Goal: Task Accomplishment & Management: Manage account settings

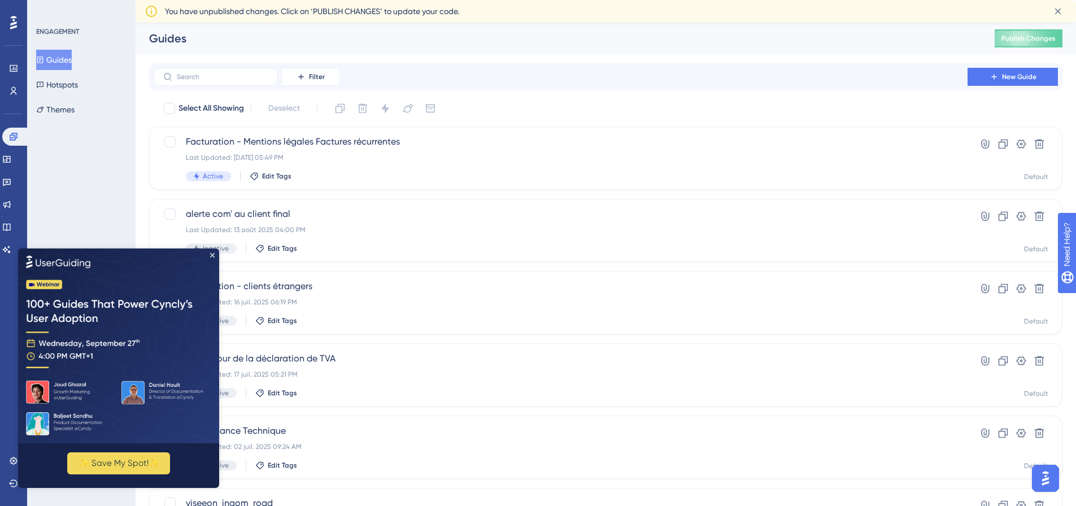
click at [212, 259] on img at bounding box center [118, 345] width 201 height 195
click at [212, 256] on icon "Close Preview" at bounding box center [212, 254] width 5 height 5
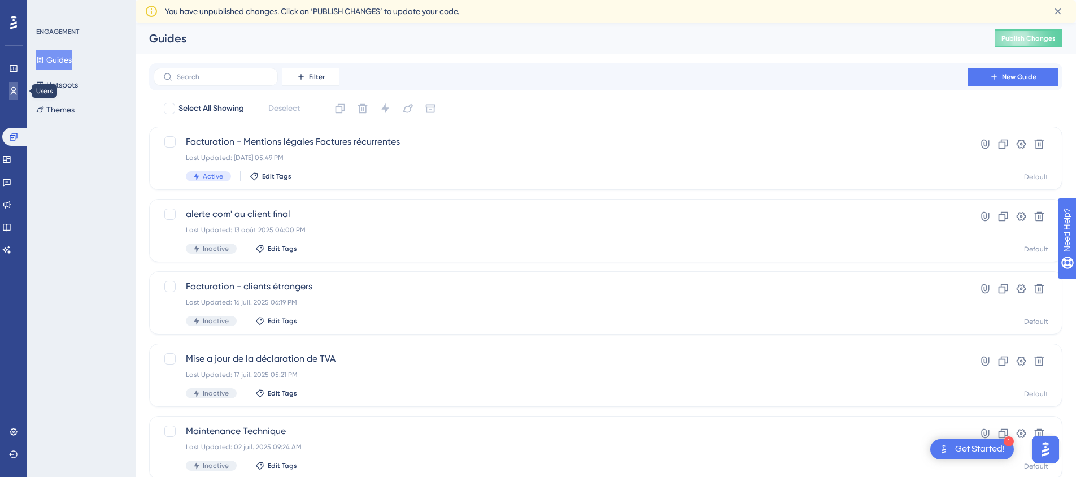
click at [13, 89] on icon at bounding box center [13, 90] width 9 height 9
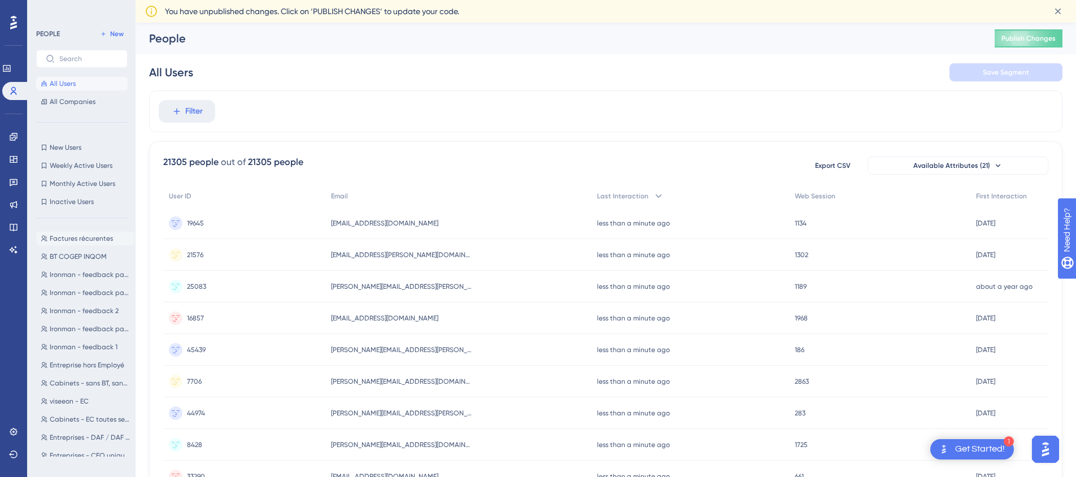
click at [95, 239] on span "Factures récurentes" at bounding box center [81, 238] width 63 height 9
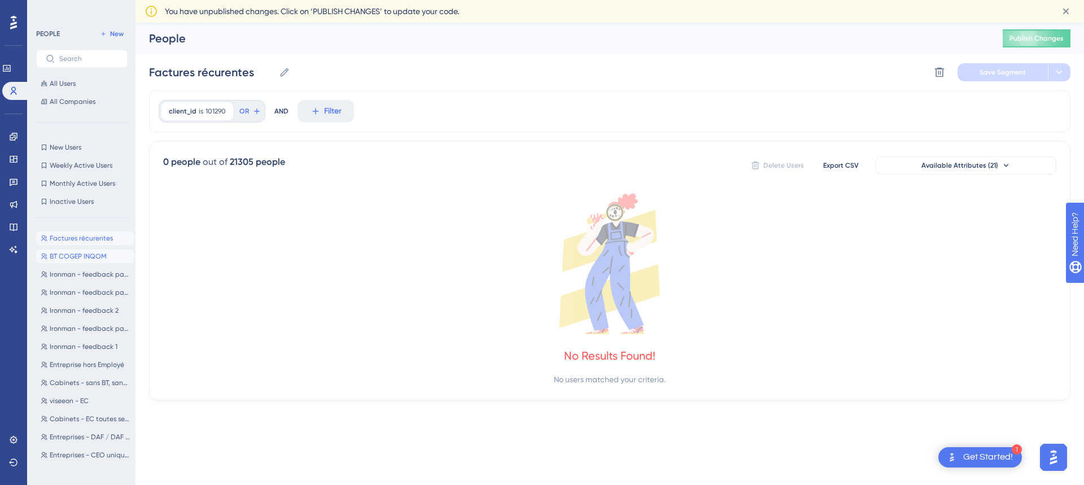
click at [98, 260] on span "BT COGEP INQOM" at bounding box center [78, 256] width 57 height 9
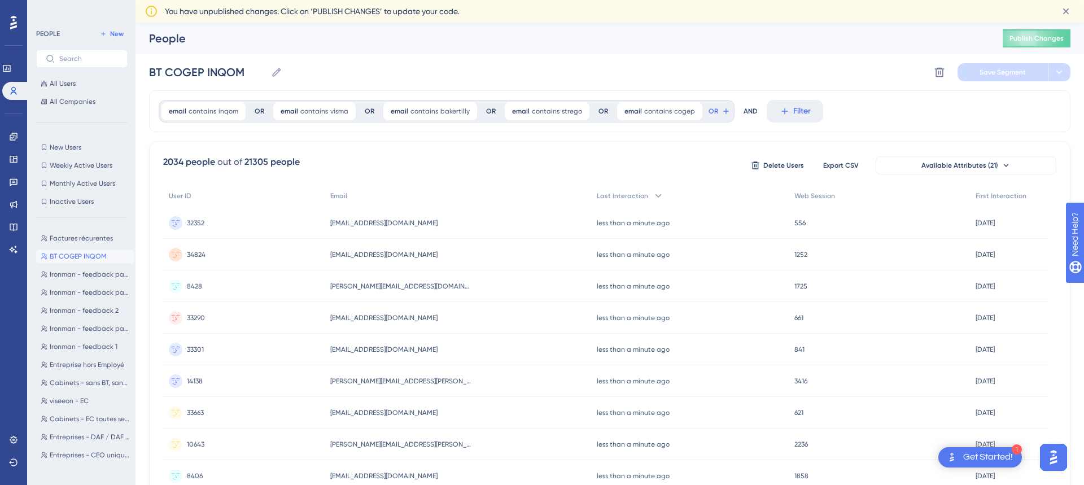
click at [97, 281] on div "Factures récurentes Factures récurentes BT COGEP INQOM BT COGEP INQOM Ironman -…" at bounding box center [85, 346] width 98 height 238
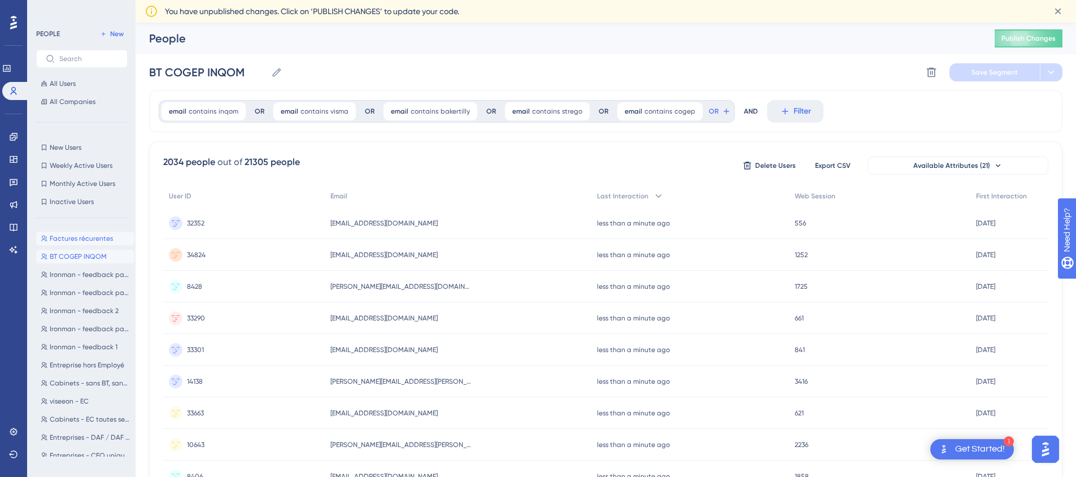
click at [88, 239] on span "Factures récurentes" at bounding box center [81, 238] width 63 height 9
type input "Factures récurentes"
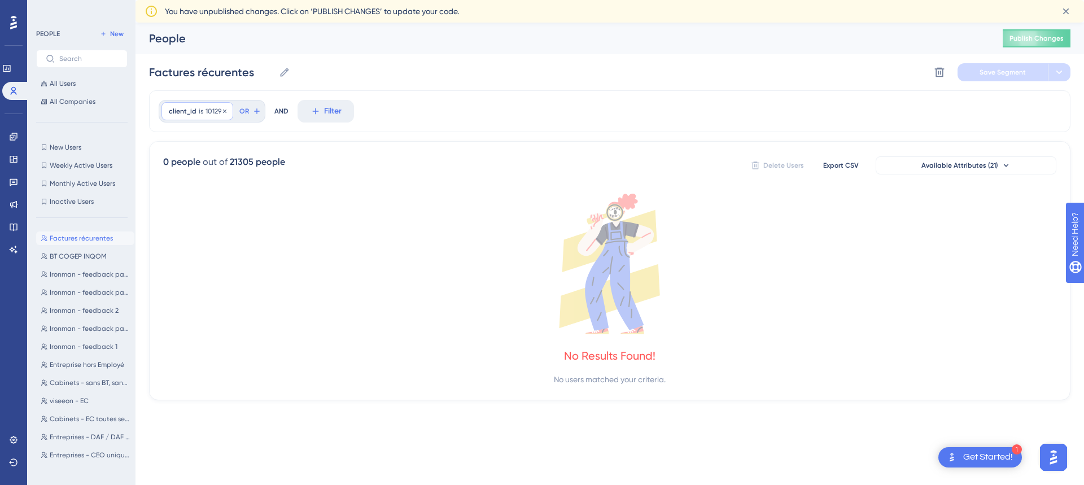
click at [217, 114] on span "101290" at bounding box center [216, 111] width 20 height 9
type input "0"
click at [85, 303] on div "Factures récurentes Factures récurentes BT COGEP INQOM BT COGEP INQOM Ironman -…" at bounding box center [85, 346] width 98 height 238
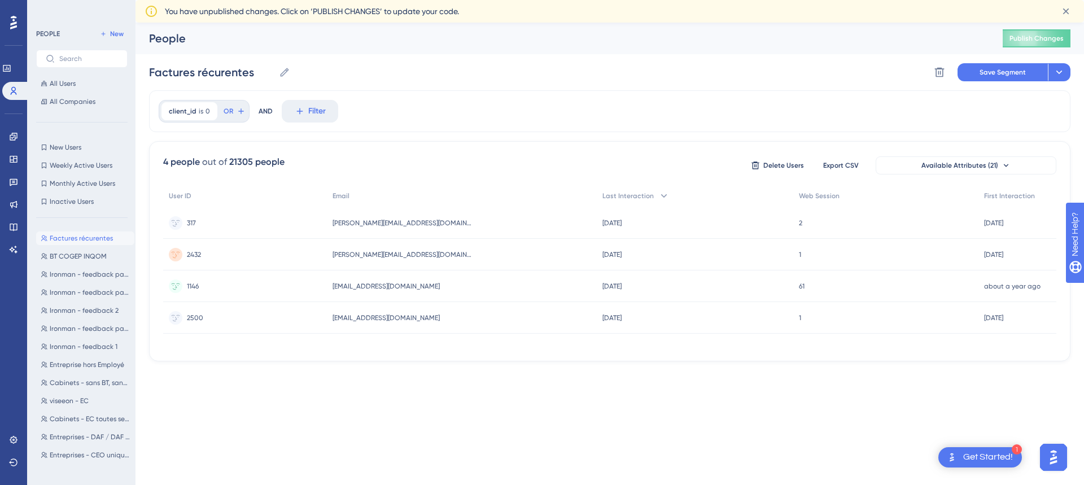
click at [93, 233] on button "Factures récurentes Factures récurentes" at bounding box center [85, 239] width 98 height 14
click at [209, 111] on icon at bounding box center [209, 111] width 7 height 7
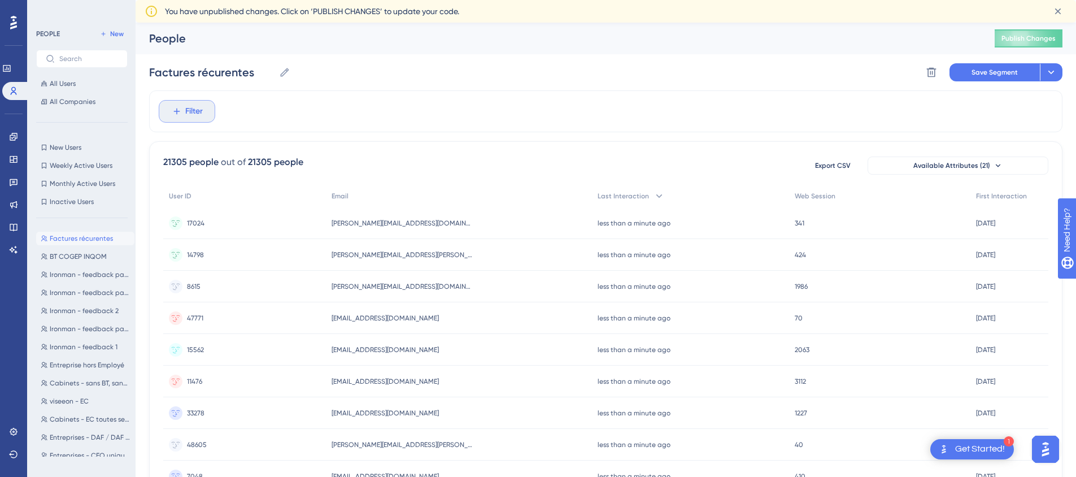
click at [191, 112] on span "Filter" at bounding box center [194, 111] width 18 height 14
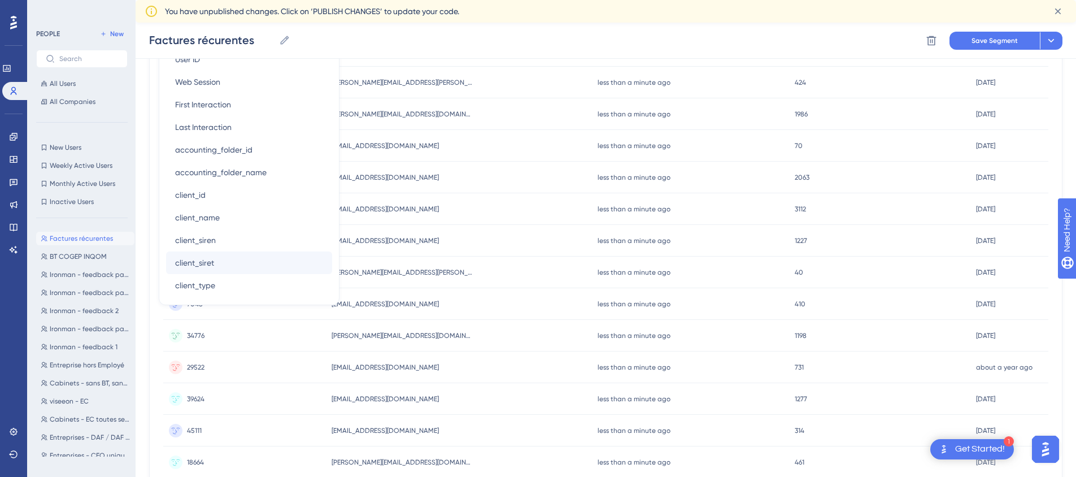
scroll to position [469, 0]
click at [263, 154] on button "accounting_folder_id accounting_folder_id" at bounding box center [249, 150] width 166 height 23
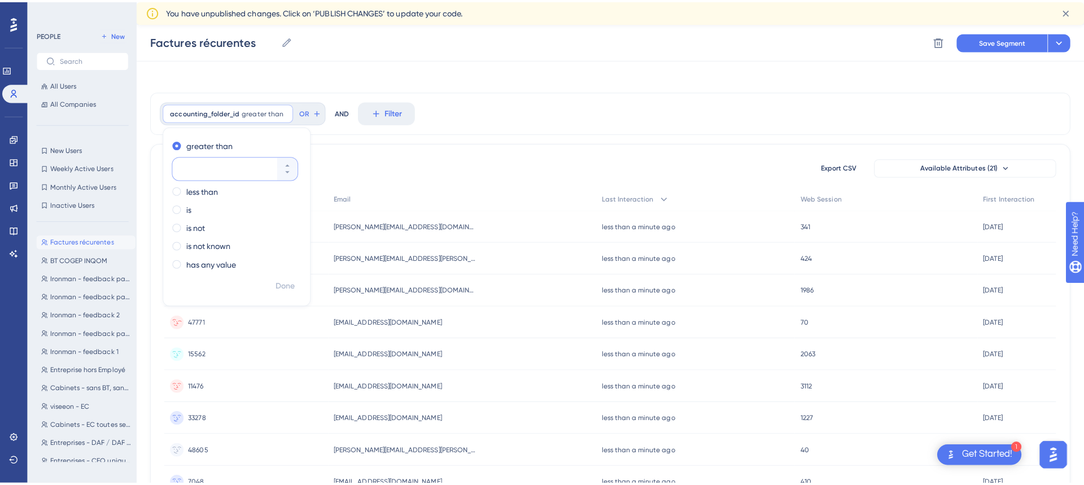
scroll to position [0, 0]
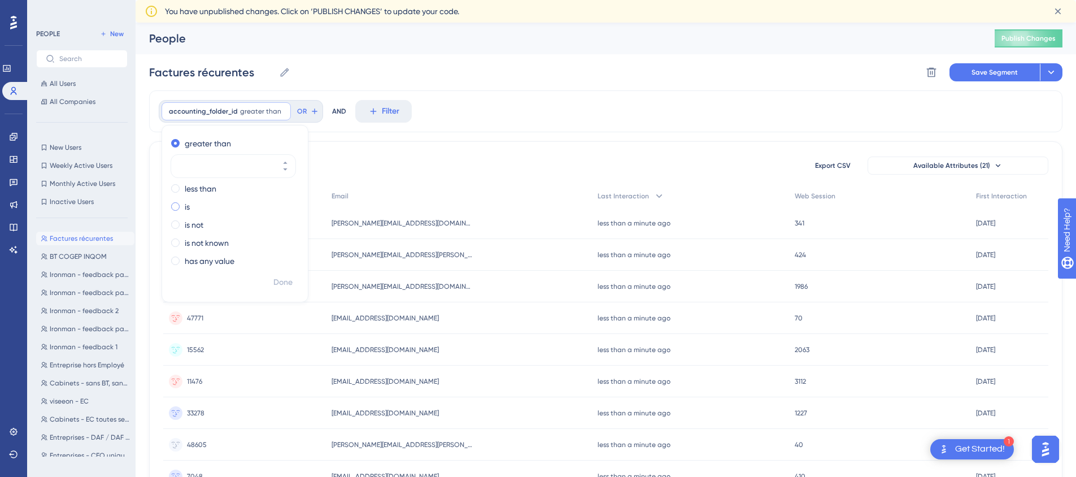
click at [173, 211] on div "is" at bounding box center [232, 207] width 123 height 14
type input "101090"
click at [284, 285] on span "Done" at bounding box center [282, 283] width 19 height 14
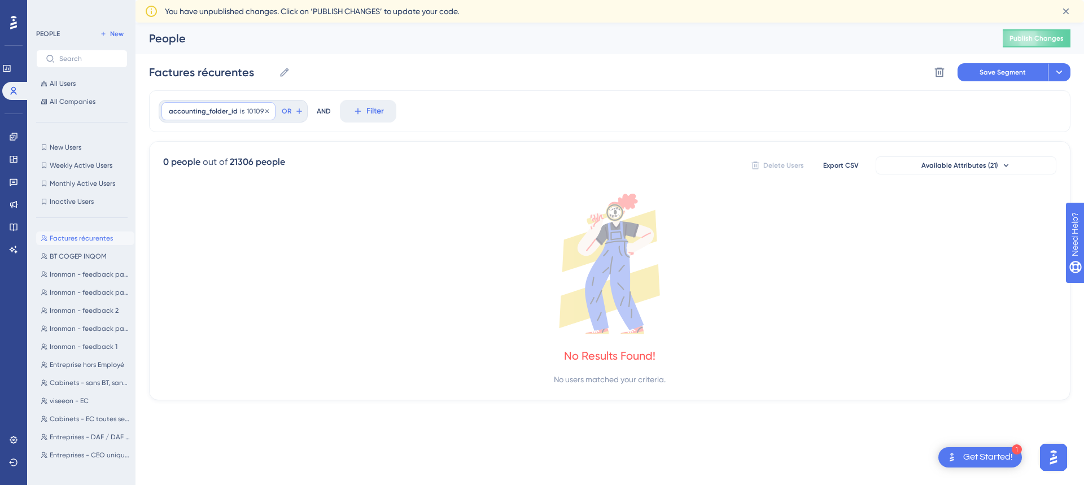
click at [247, 112] on span "101090" at bounding box center [257, 111] width 21 height 9
drag, startPoint x: 216, startPoint y: 202, endPoint x: 177, endPoint y: 201, distance: 39.0
click at [177, 201] on div "101090" at bounding box center [223, 202] width 104 height 23
paste input "24656"
type input "24656"
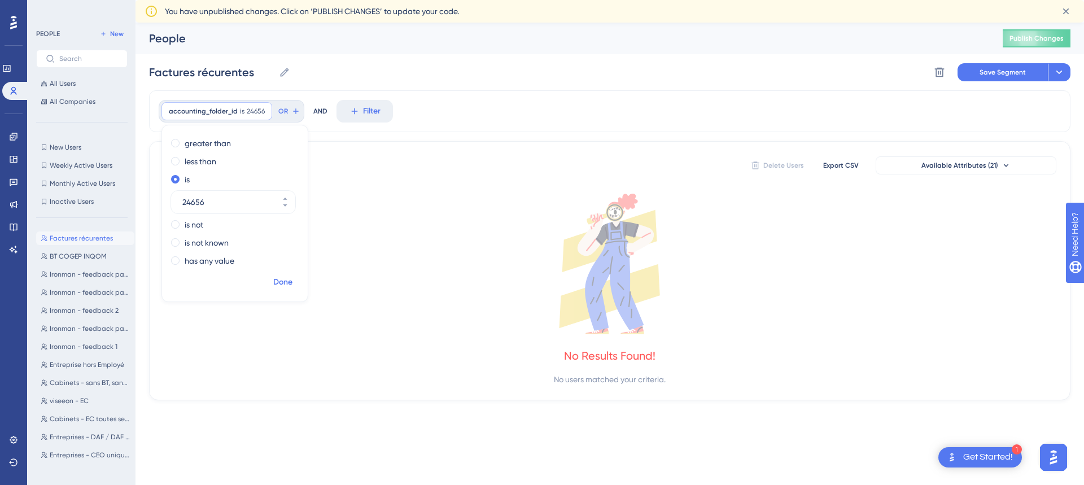
click at [283, 277] on span "Done" at bounding box center [282, 283] width 19 height 14
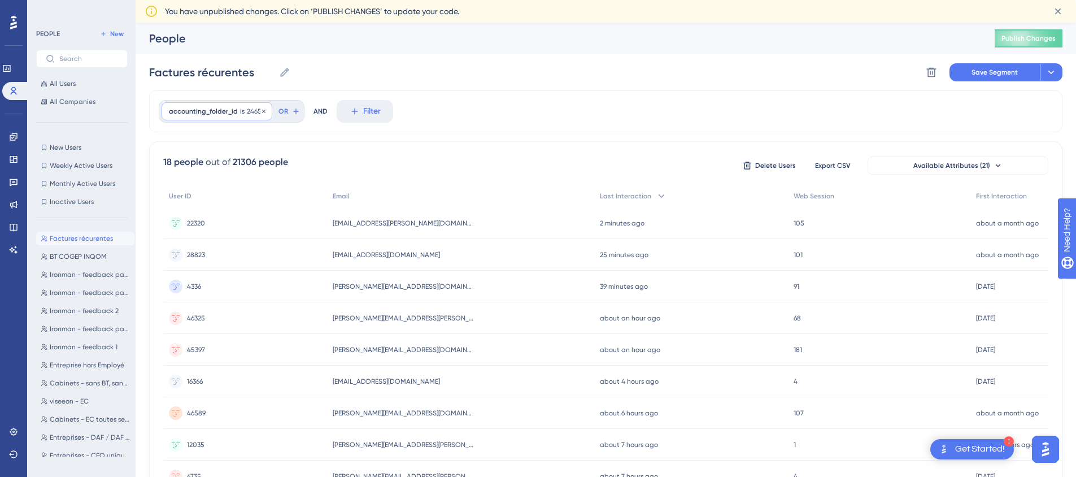
click at [254, 117] on div "accounting_folder_id is 24656 24656 Remove" at bounding box center [216, 111] width 111 height 18
drag, startPoint x: 176, startPoint y: 201, endPoint x: 150, endPoint y: 198, distance: 26.2
click at [136, 202] on div "Performance Users Engagement Widgets Feedback Product Updates Knowledge Base AI…" at bounding box center [606, 423] width 940 height 800
click at [253, 113] on span "24656" at bounding box center [256, 111] width 18 height 9
drag, startPoint x: 209, startPoint y: 207, endPoint x: 180, endPoint y: 211, distance: 29.7
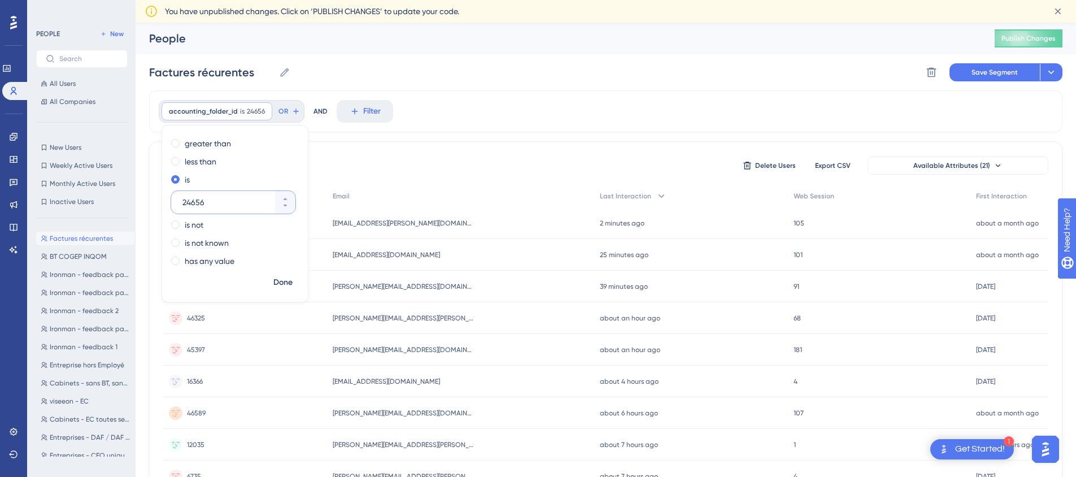
click at [180, 211] on div "24656" at bounding box center [223, 202] width 104 height 23
type input "1658"
click at [276, 286] on span "Done" at bounding box center [282, 283] width 19 height 14
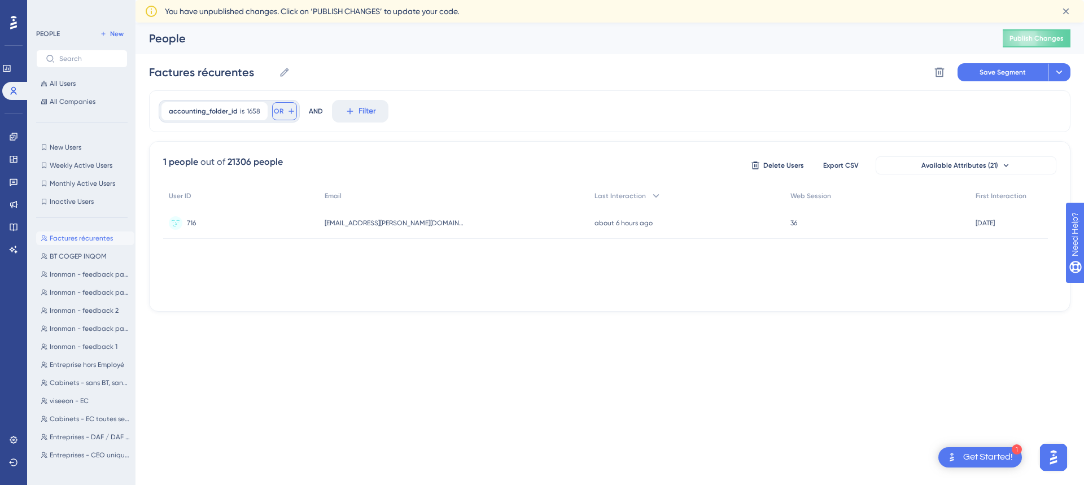
click at [287, 112] on icon at bounding box center [291, 111] width 9 height 9
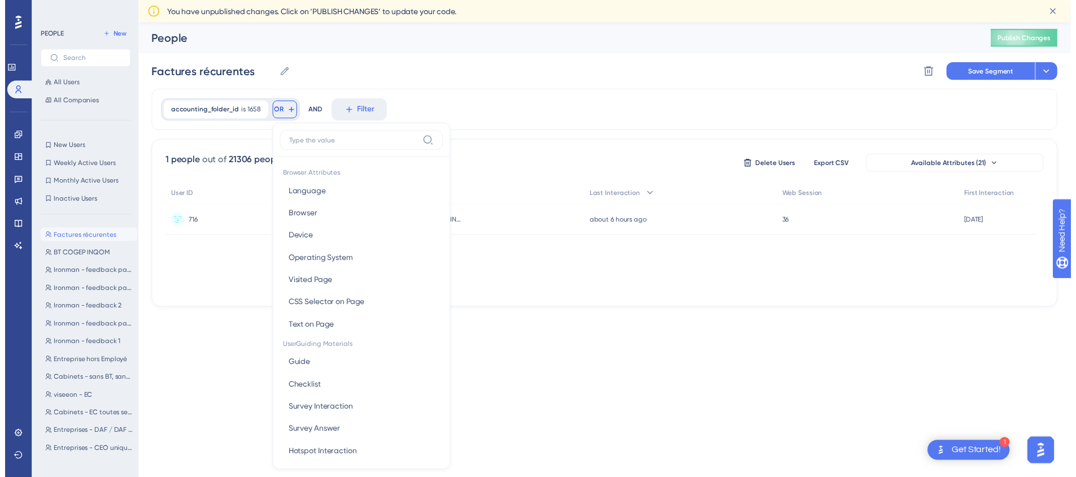
scroll to position [63, 0]
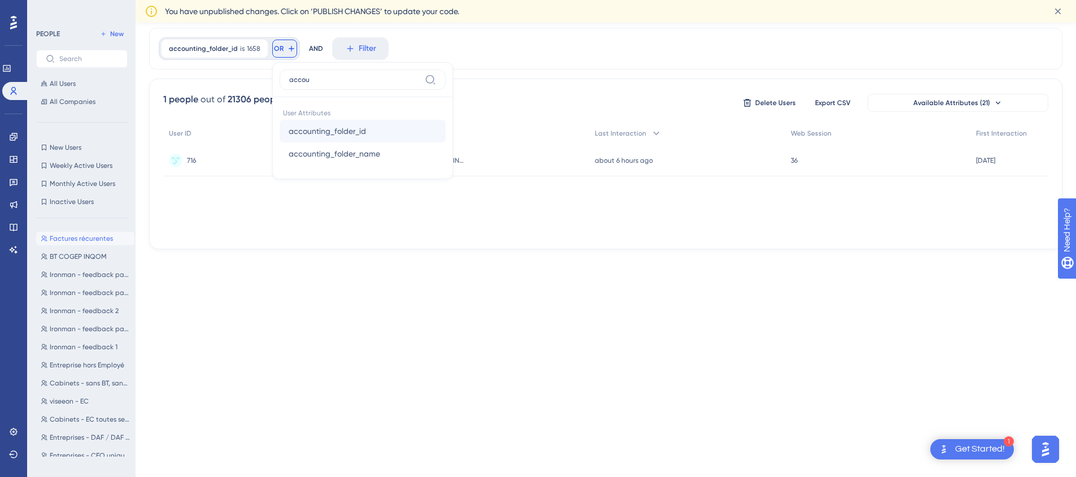
type input "accou"
click at [356, 134] on span "accounting_folder_id" at bounding box center [327, 131] width 77 height 14
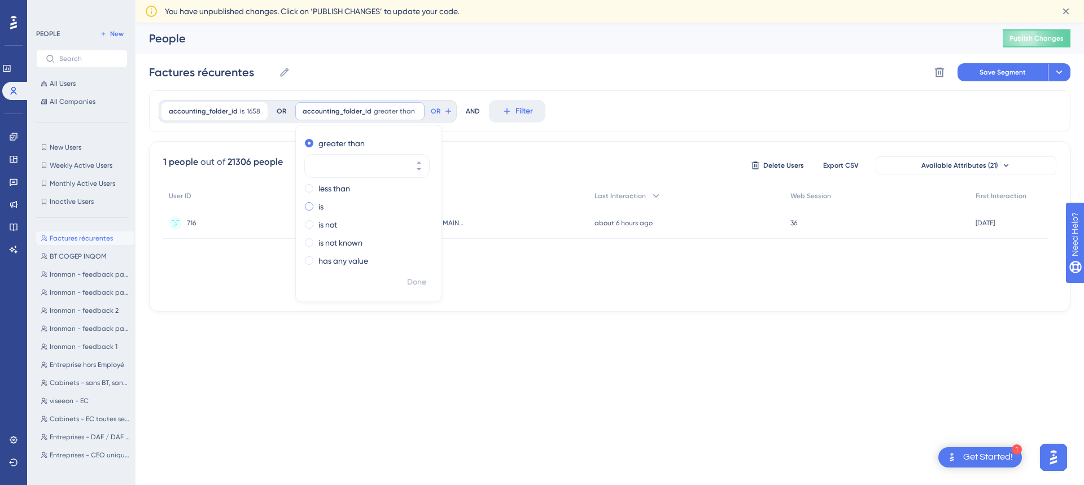
click at [305, 207] on span at bounding box center [309, 206] width 8 height 8
click at [317, 204] on input "radio" at bounding box center [317, 204] width 0 height 0
paste input "38850"
type input "38850"
click at [416, 289] on span "Done" at bounding box center [416, 283] width 19 height 14
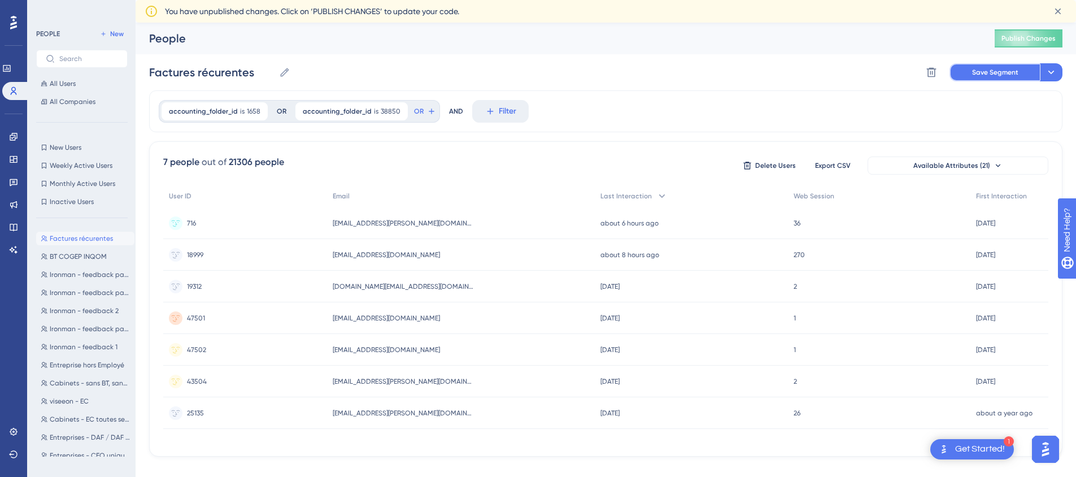
click at [988, 76] on span "Save Segment" at bounding box center [995, 72] width 46 height 9
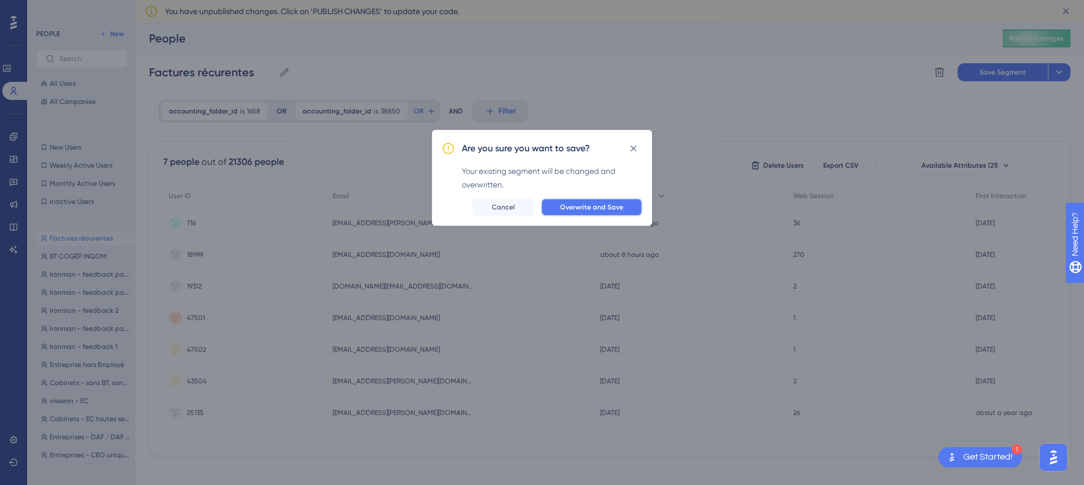
click at [600, 207] on span "Overwrite and Save" at bounding box center [591, 207] width 63 height 9
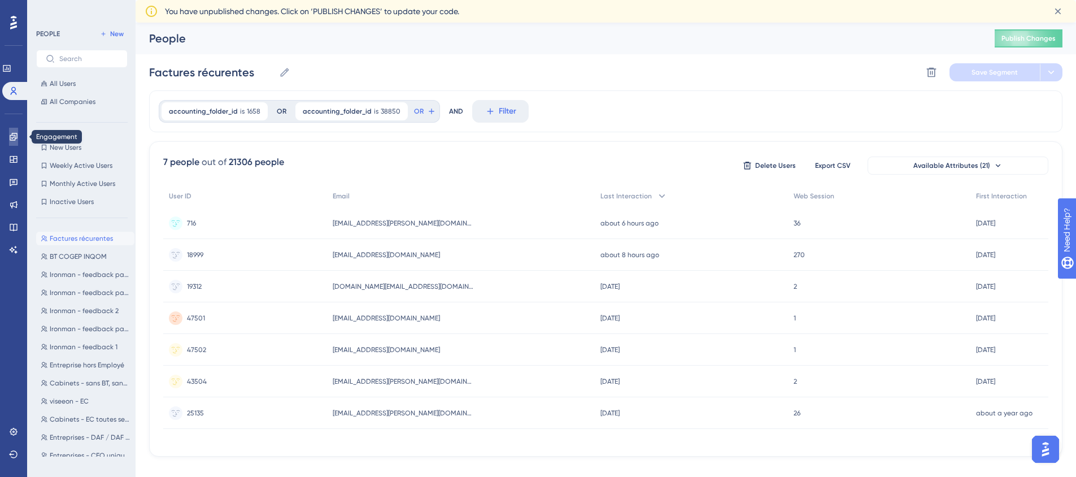
click at [15, 137] on icon at bounding box center [13, 136] width 7 height 7
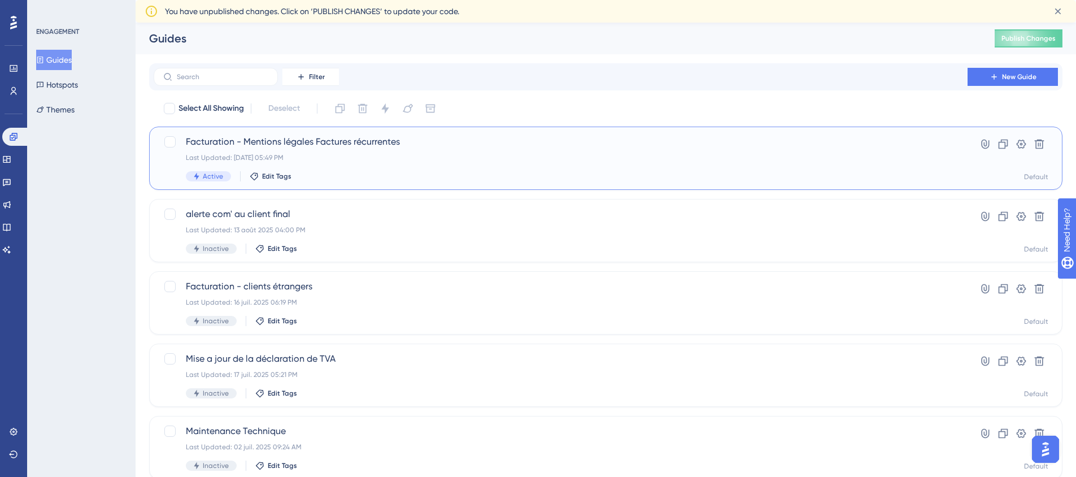
click at [311, 141] on span "Facturation - Mentions légales Factures récurrentes" at bounding box center [560, 142] width 749 height 14
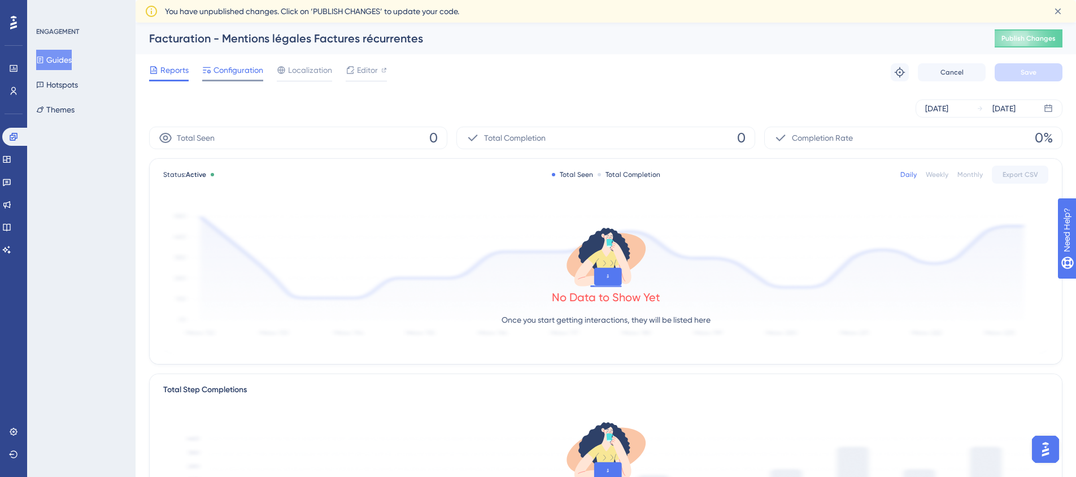
click at [240, 71] on span "Configuration" at bounding box center [238, 70] width 50 height 14
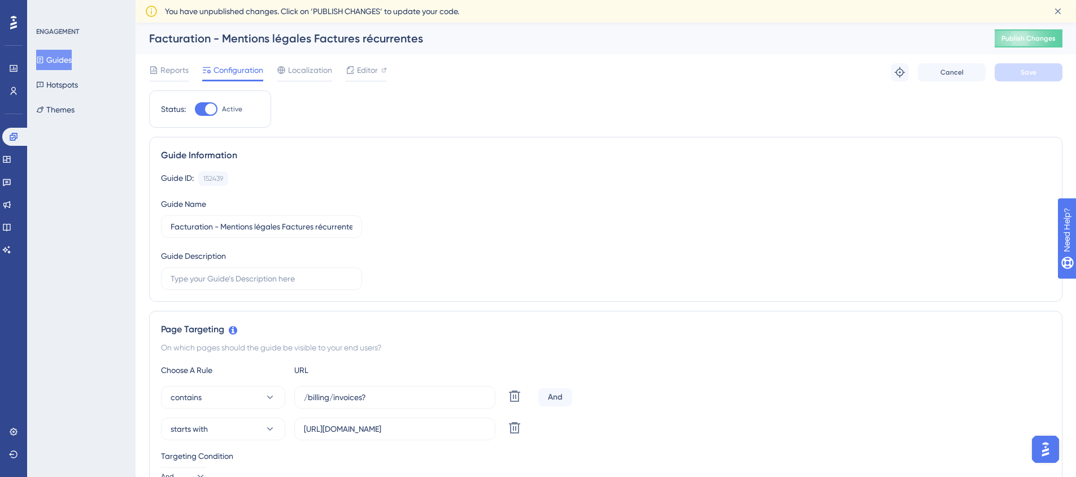
click at [215, 109] on div at bounding box center [210, 108] width 11 height 11
click at [195, 109] on input "Active" at bounding box center [194, 109] width 1 height 1
checkbox input "false"
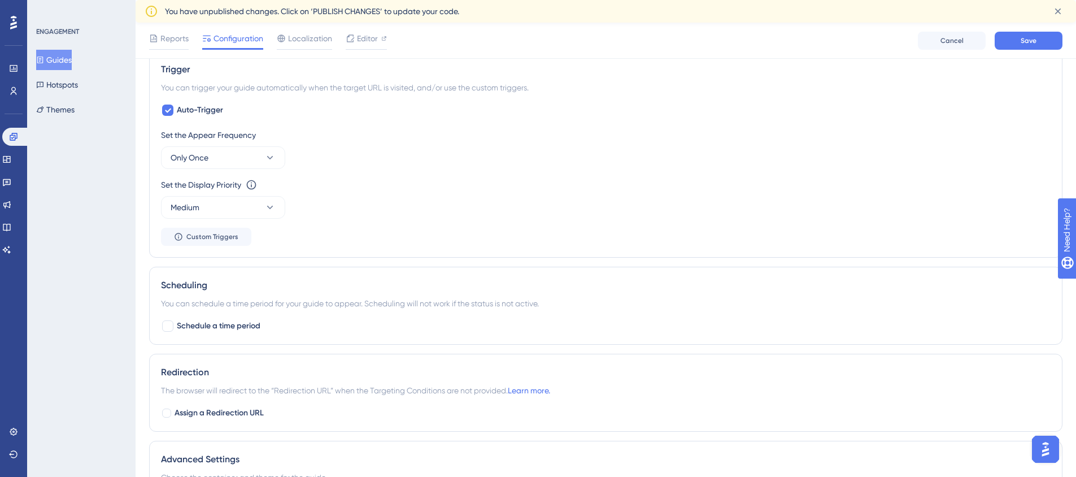
scroll to position [584, 0]
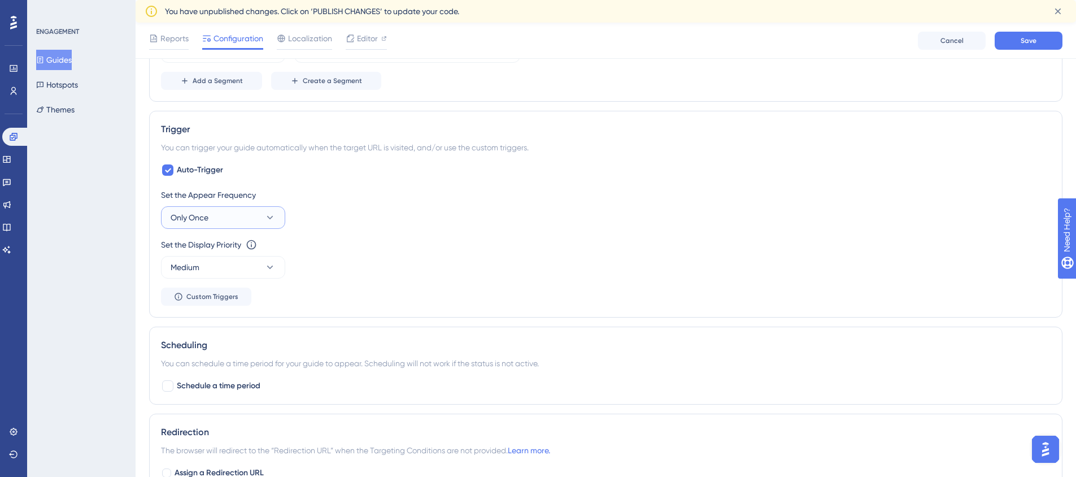
click at [260, 215] on button "Only Once" at bounding box center [223, 217] width 124 height 23
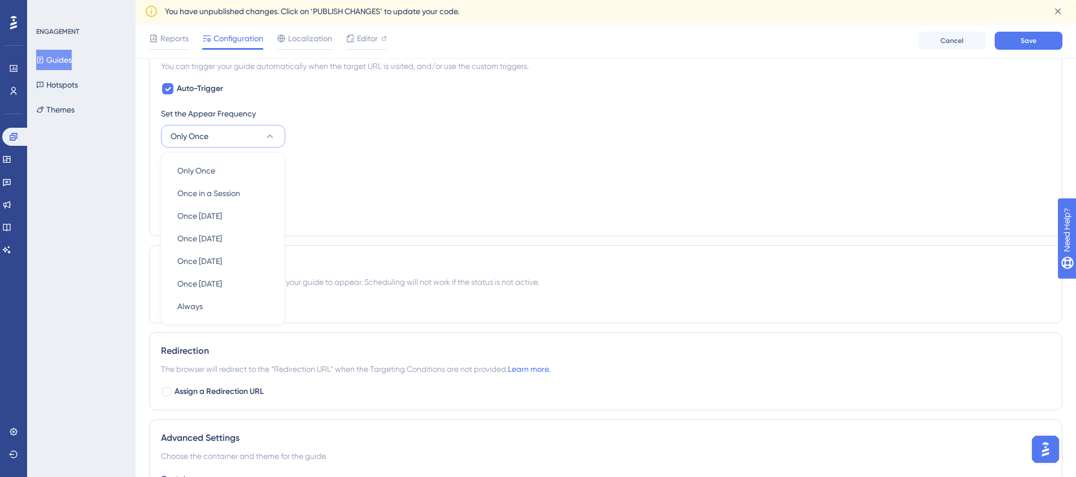
click at [459, 178] on div "Set the Display Priority This option will set the display priority between auto…" at bounding box center [605, 176] width 889 height 41
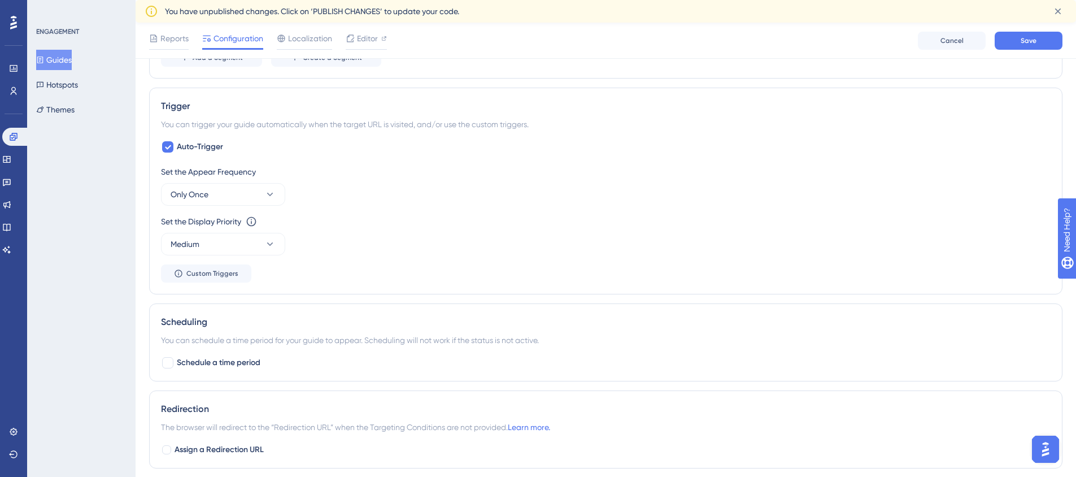
scroll to position [496, 0]
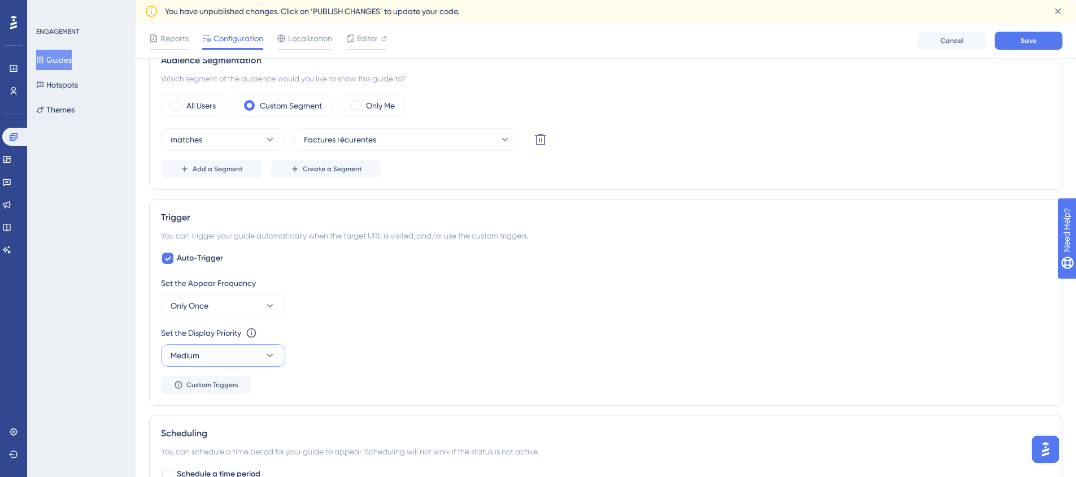
click at [269, 353] on icon at bounding box center [269, 355] width 11 height 11
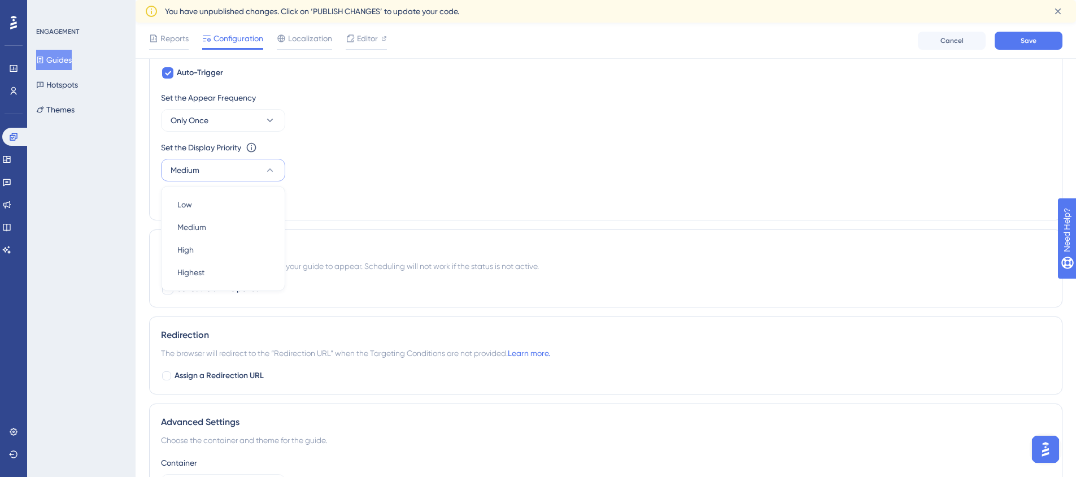
click at [381, 195] on div "Set the Appear Frequency Only Once Set the Display Priority This option will se…" at bounding box center [605, 149] width 889 height 117
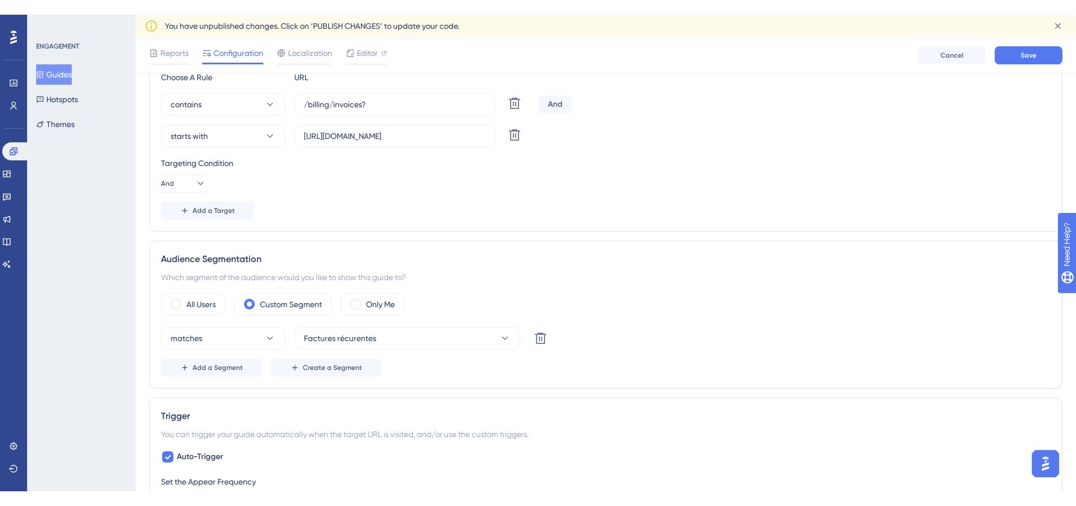
scroll to position [229, 0]
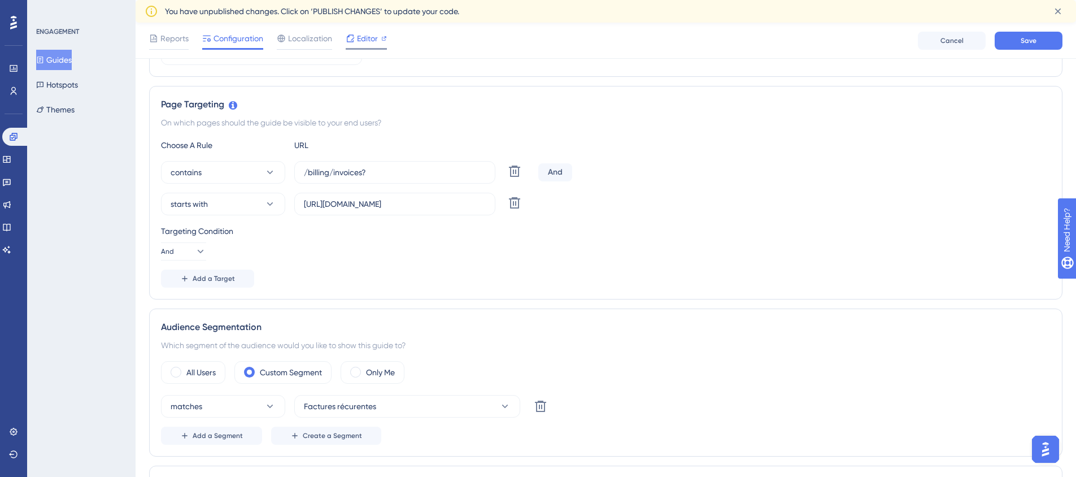
click at [365, 38] on span "Editor" at bounding box center [367, 39] width 21 height 14
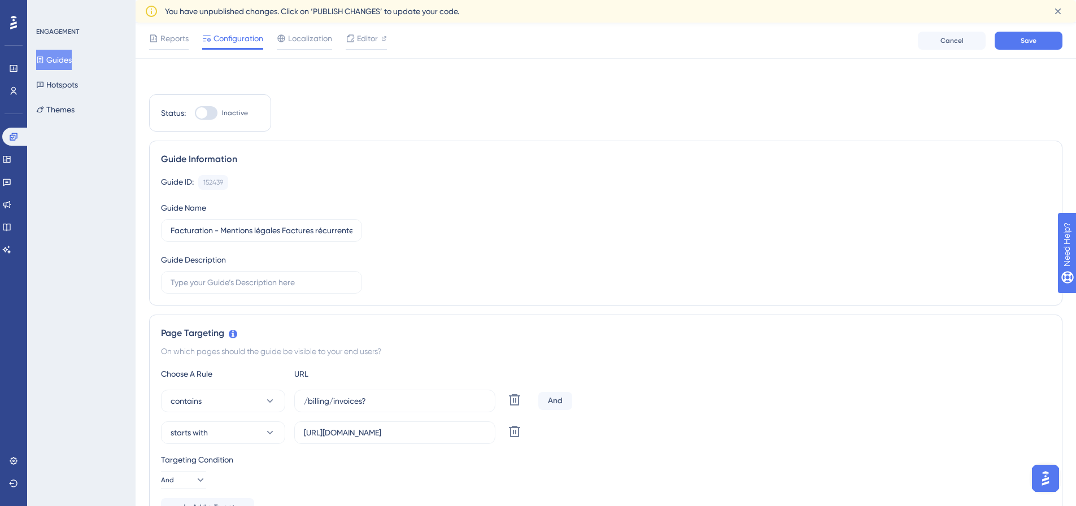
scroll to position [0, 0]
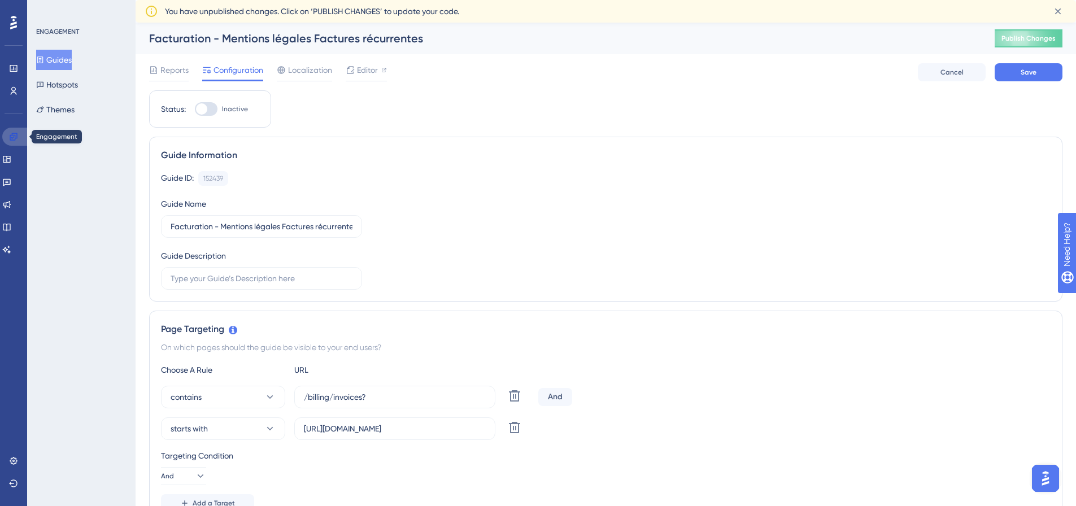
click at [17, 134] on icon at bounding box center [13, 136] width 7 height 7
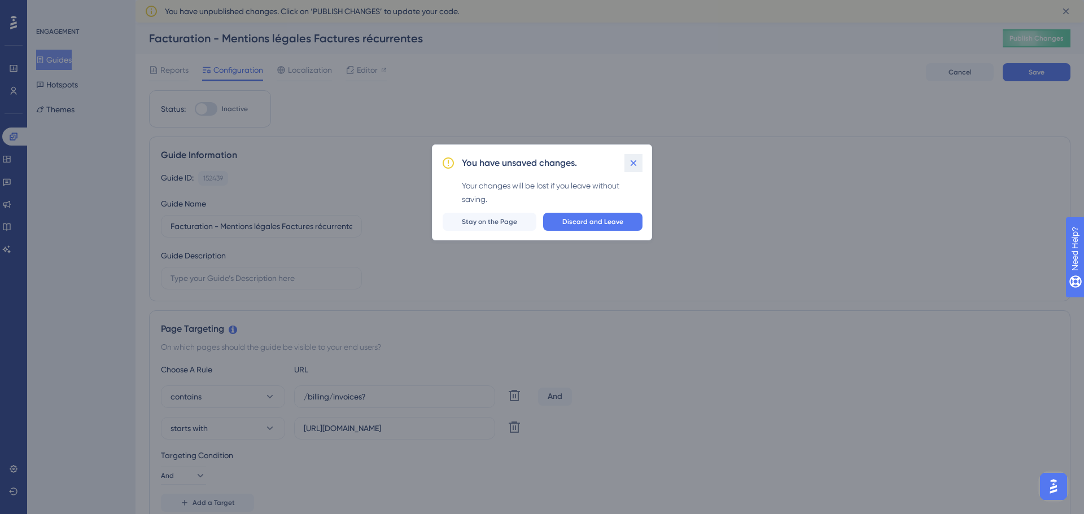
drag, startPoint x: 636, startPoint y: 162, endPoint x: 922, endPoint y: 68, distance: 300.9
click at [638, 162] on icon at bounding box center [633, 163] width 11 height 11
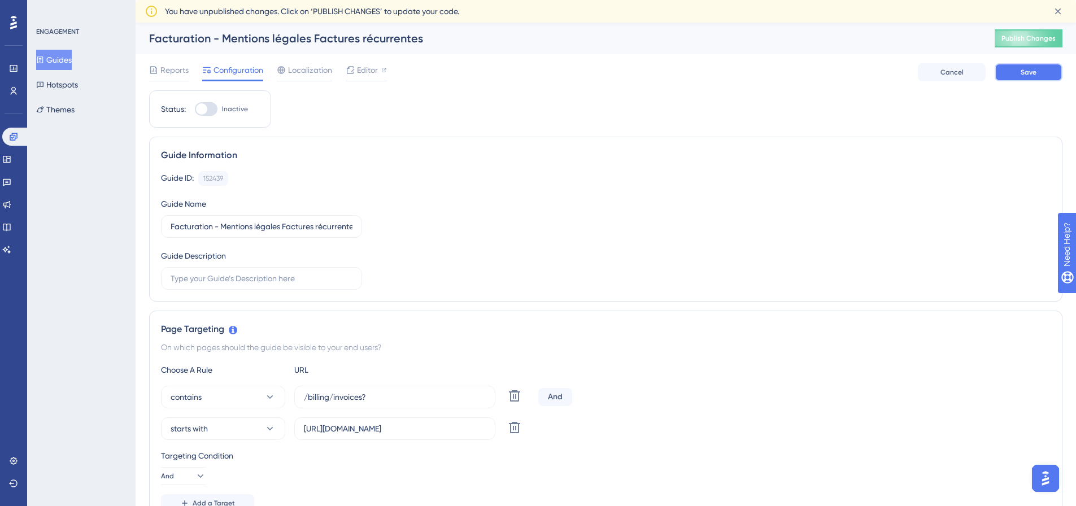
click at [1037, 69] on button "Save" at bounding box center [1028, 72] width 68 height 18
click at [57, 53] on button "Guides" at bounding box center [54, 60] width 36 height 20
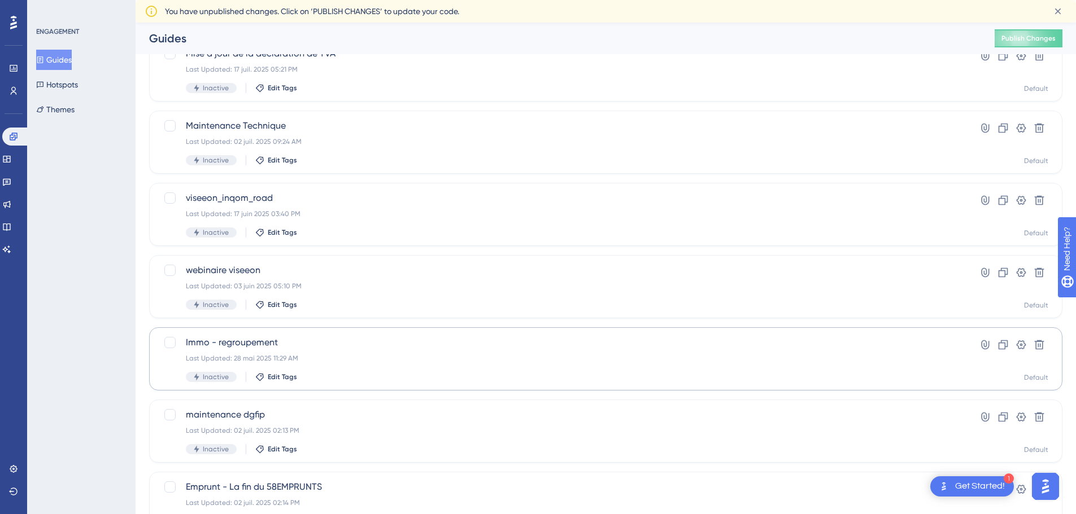
scroll to position [362, 0]
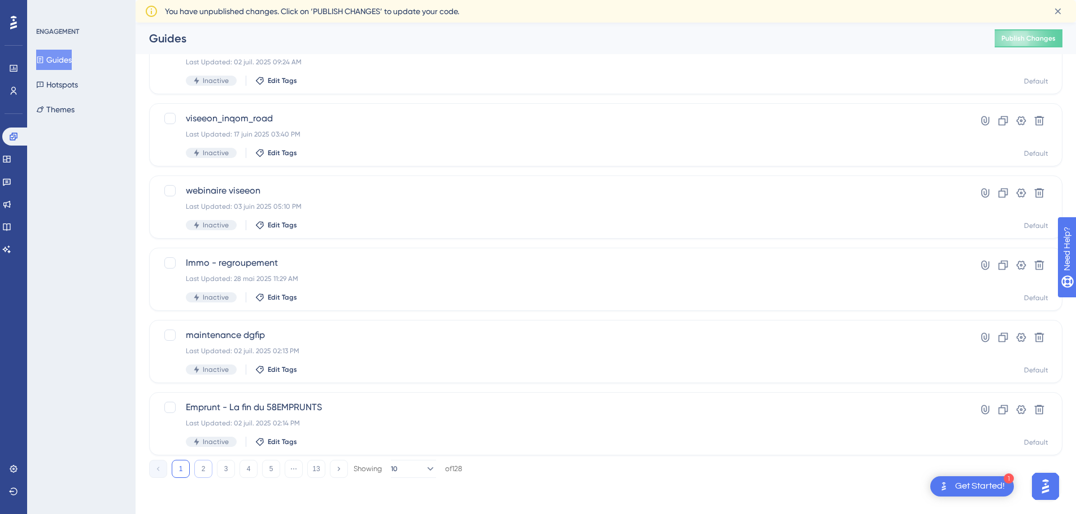
click at [201, 470] on button "2" at bounding box center [203, 469] width 18 height 18
click at [241, 472] on button "4" at bounding box center [248, 469] width 18 height 18
click at [322, 473] on button "13" at bounding box center [316, 469] width 18 height 18
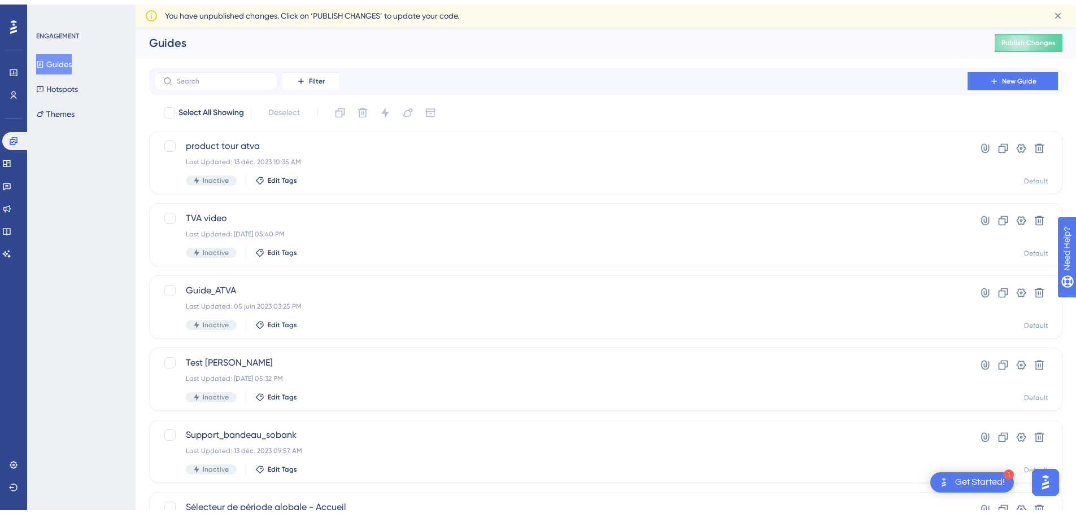
scroll to position [217, 0]
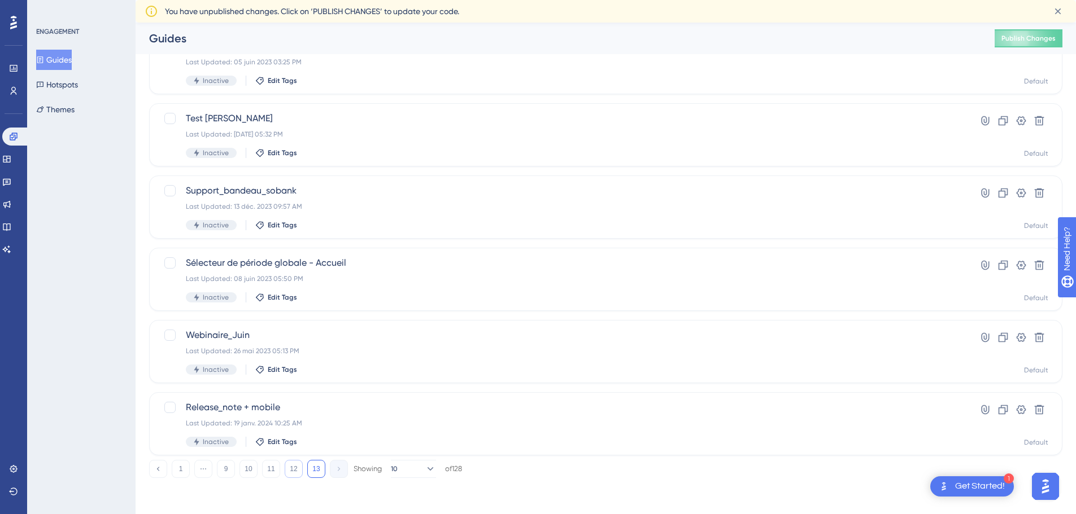
click at [290, 468] on button "12" at bounding box center [294, 469] width 18 height 18
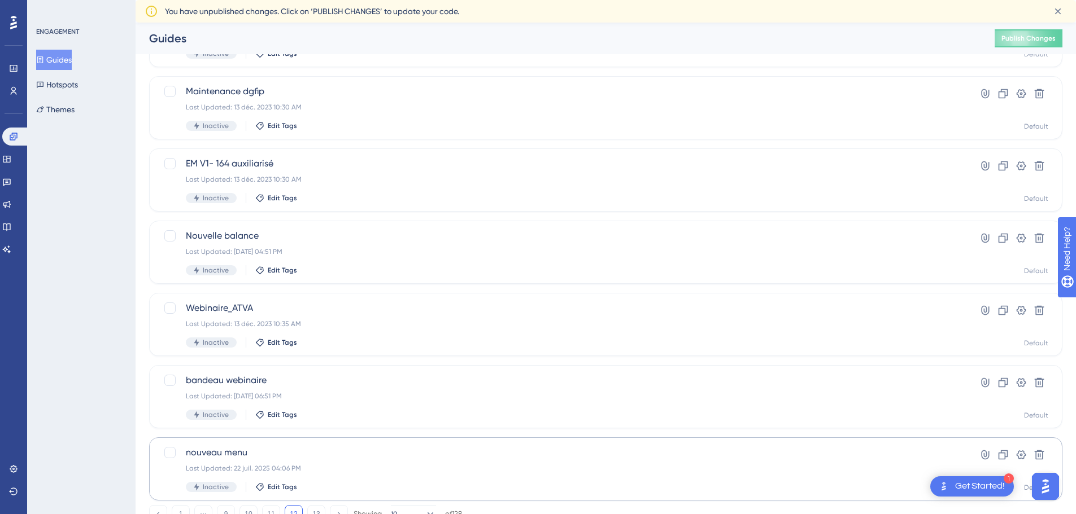
scroll to position [362, 0]
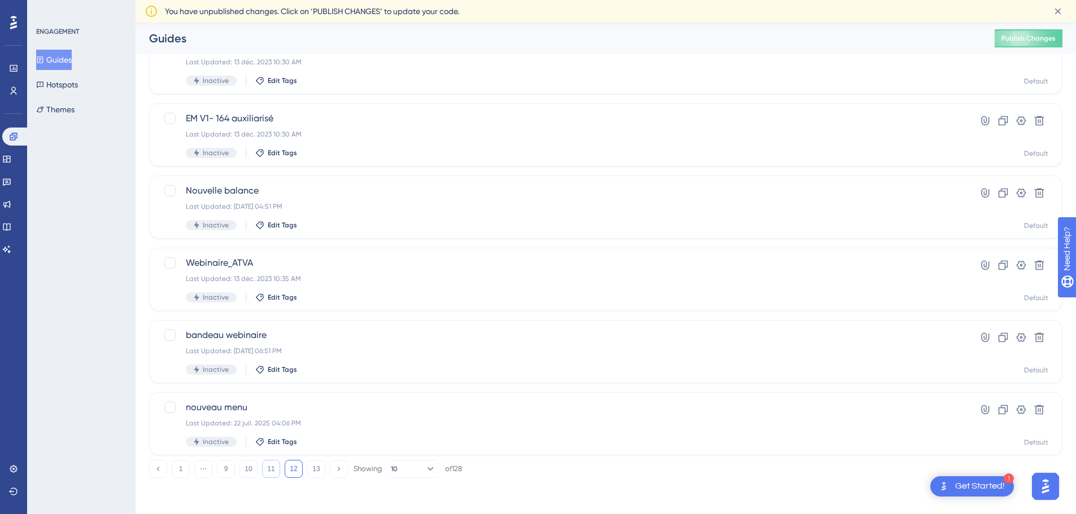
click at [273, 468] on button "11" at bounding box center [271, 469] width 18 height 18
click at [244, 466] on button "10" at bounding box center [248, 469] width 18 height 18
click at [220, 471] on button "9" at bounding box center [226, 469] width 18 height 18
click at [224, 468] on button "8" at bounding box center [226, 469] width 18 height 18
click at [229, 463] on button "7" at bounding box center [226, 469] width 18 height 18
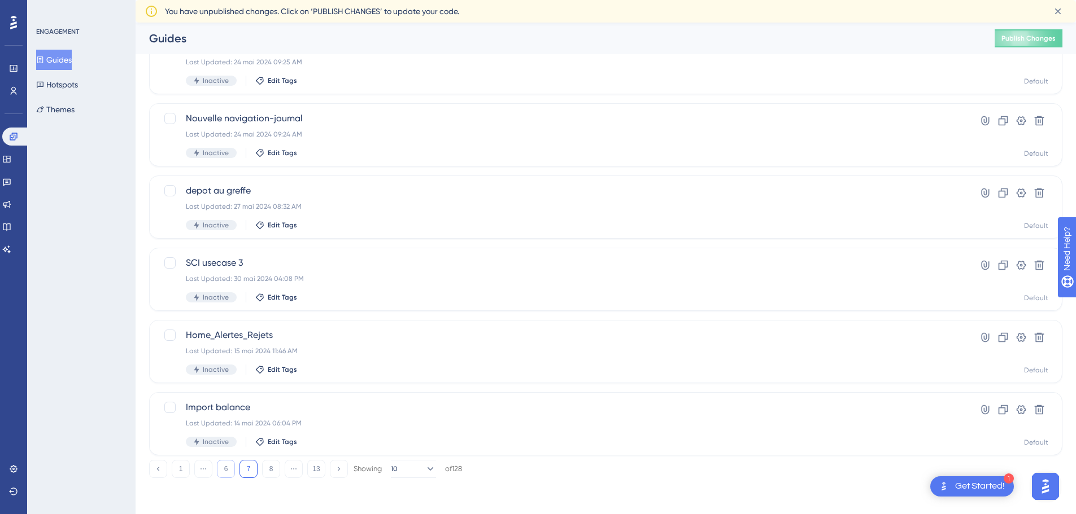
click at [227, 473] on button "6" at bounding box center [226, 469] width 18 height 18
click at [219, 470] on button "5" at bounding box center [226, 469] width 18 height 18
click at [226, 466] on button "4" at bounding box center [226, 469] width 18 height 18
click at [225, 472] on button "3" at bounding box center [226, 469] width 18 height 18
click at [202, 471] on button "2" at bounding box center [203, 469] width 18 height 18
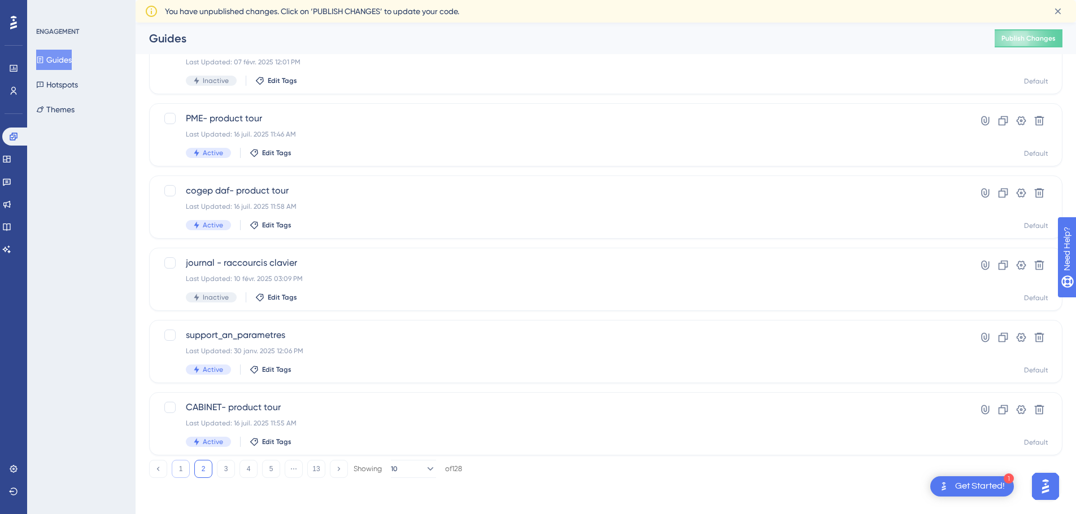
click at [186, 473] on button "1" at bounding box center [181, 469] width 18 height 18
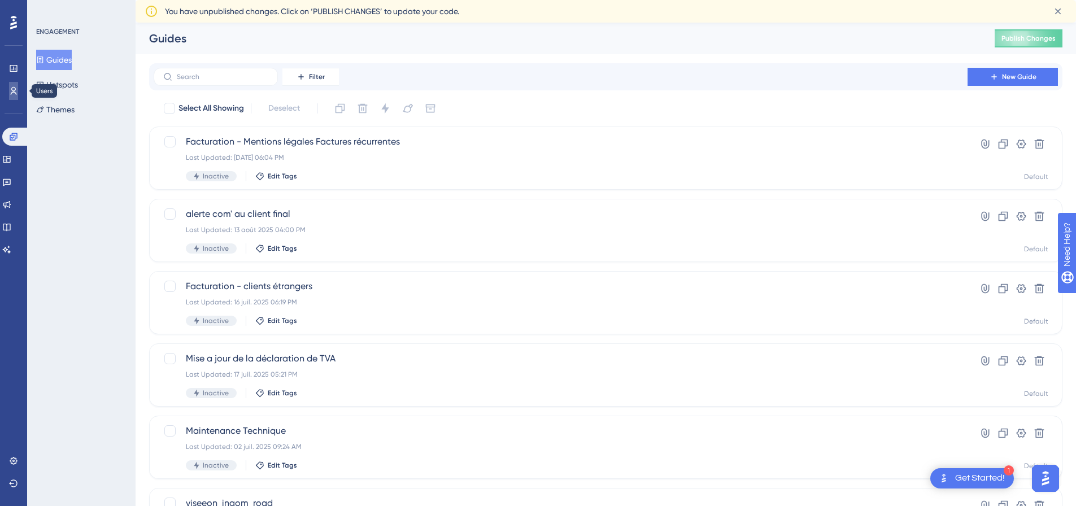
drag, startPoint x: 20, startPoint y: 93, endPoint x: 146, endPoint y: 91, distance: 125.9
click at [18, 93] on link at bounding box center [13, 91] width 9 height 18
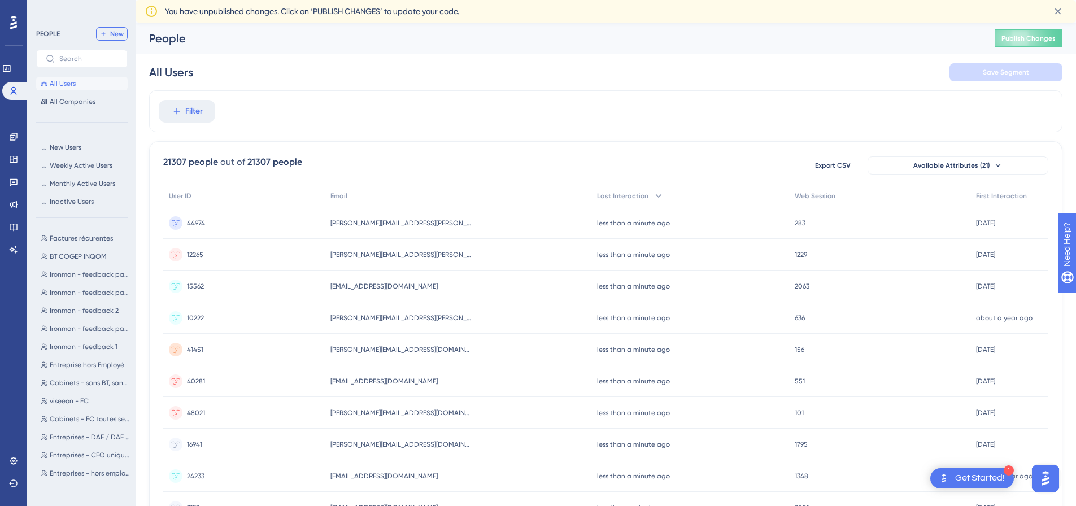
click at [109, 33] on button "New" at bounding box center [112, 34] width 32 height 14
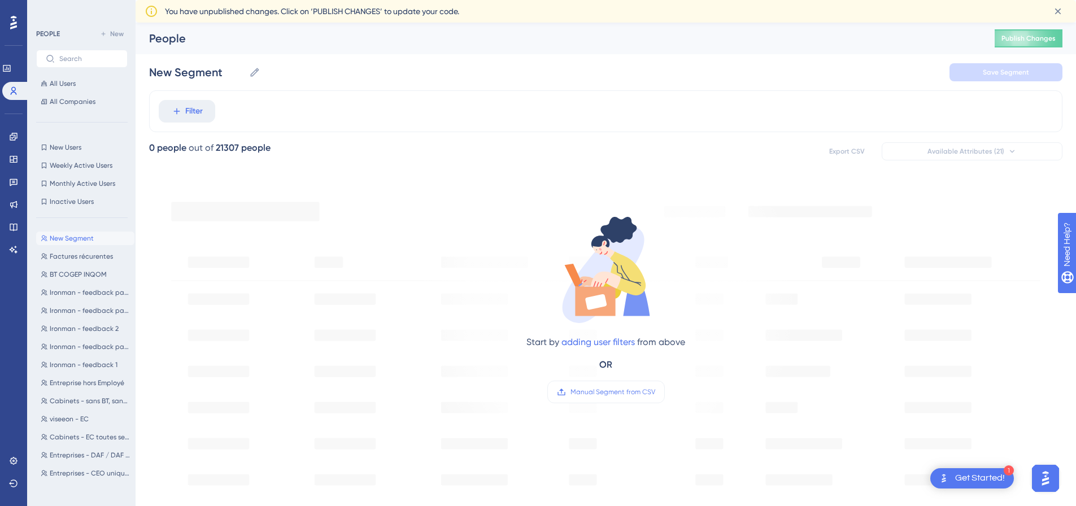
click at [74, 248] on div "New Segment New Segment Factures récurentes Factures récurentes BT COGEP INQOM …" at bounding box center [85, 356] width 98 height 259
click at [74, 255] on span "Factures récurentes" at bounding box center [81, 256] width 63 height 9
type input "Factures récurentes"
